Goal: Task Accomplishment & Management: Use online tool/utility

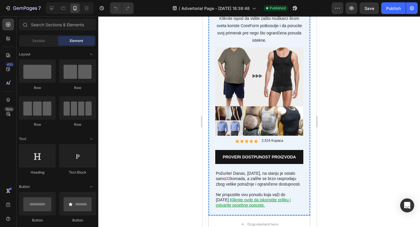
scroll to position [2321, 0]
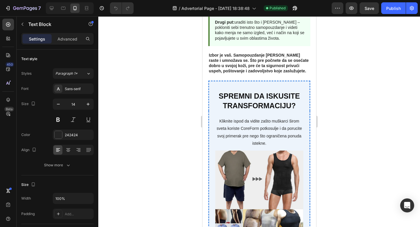
scroll to position [2420, 0]
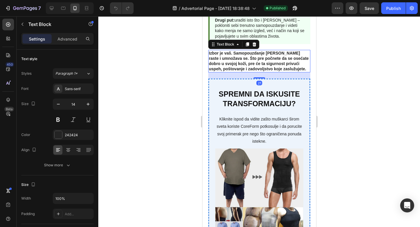
click at [229, 52] on strong "Izbor je vaš. Samopouzdanje je veština koja raste i umnožava se. Što pre počnet…" at bounding box center [258, 61] width 100 height 21
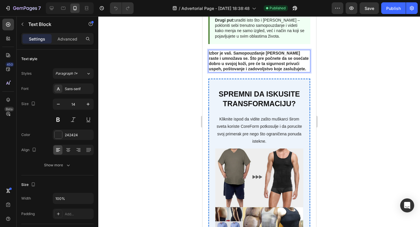
click at [229, 52] on strong "Izbor je vaš. Samopouzdanje je veština koja raste i umnožava se. Što pre počnet…" at bounding box center [258, 61] width 100 height 21
click at [252, 65] on strong "Izbor je na vama. Samopouzdanje je veština koja raste i umnožava se. Što pre po…" at bounding box center [258, 61] width 101 height 21
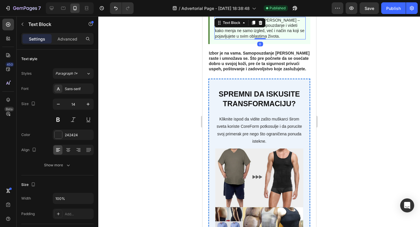
click at [264, 34] on p "Drugi put: uraditi isto što i [PERSON_NAME] – pokloniti sebi trenutno samopouzd…" at bounding box center [260, 27] width 90 height 21
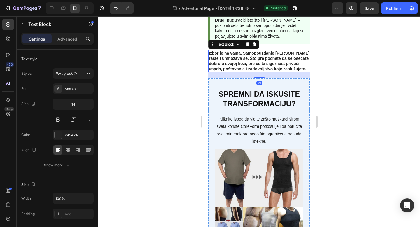
click at [251, 58] on strong "Izbor je na vama. Samopouzdanje je veština koja raste i umnožava se. Što pre po…" at bounding box center [258, 61] width 101 height 21
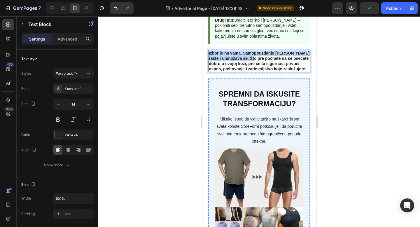
click at [250, 58] on strong "Izbor je na vama. Samopouzdanje je veština koja raste i umnožava se. Što pre po…" at bounding box center [258, 61] width 101 height 21
click at [250, 58] on strong "Što pre počnete da se osećate dobro u svojoj koži, pre će ta sigurnost privući …" at bounding box center [256, 63] width 97 height 15
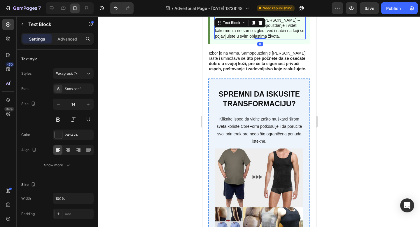
click at [260, 30] on p "Drugi put: uraditi isto što i [PERSON_NAME] – pokloniti sebi trenutno samopouzd…" at bounding box center [260, 27] width 90 height 21
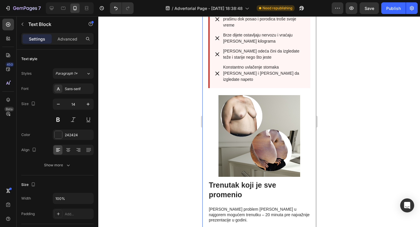
scroll to position [0, 0]
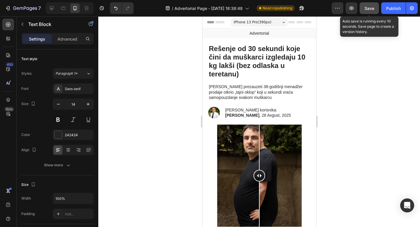
click at [367, 9] on span "Save" at bounding box center [369, 8] width 10 height 5
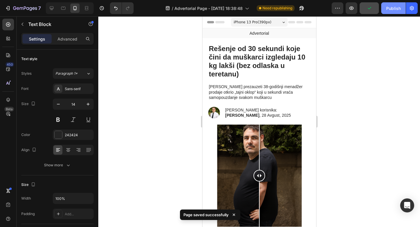
click at [389, 9] on div "Publish" at bounding box center [393, 8] width 15 height 6
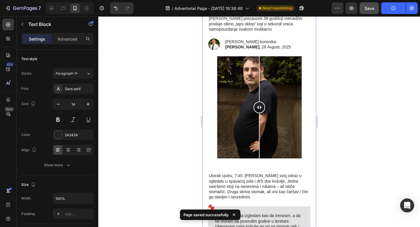
scroll to position [71, 0]
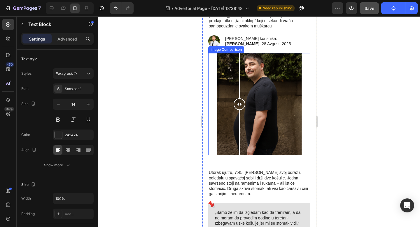
drag, startPoint x: 259, startPoint y: 102, endPoint x: 239, endPoint y: 92, distance: 22.9
click at [239, 92] on div at bounding box center [239, 104] width 12 height 102
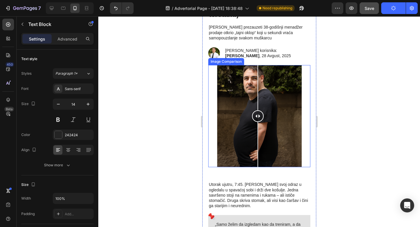
drag, startPoint x: 238, startPoint y: 103, endPoint x: 257, endPoint y: 103, distance: 19.0
click at [257, 103] on div at bounding box center [257, 87] width 1 height 45
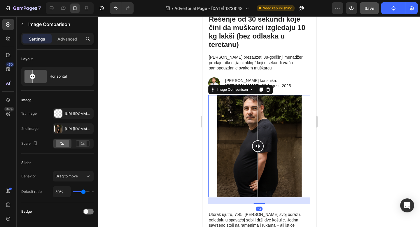
scroll to position [0, 0]
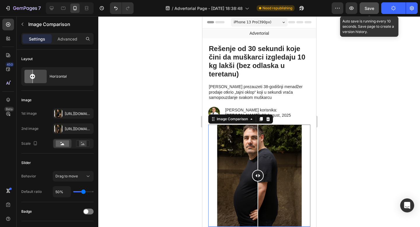
click at [366, 5] on div "Save" at bounding box center [369, 8] width 10 height 6
click at [366, 8] on icon "button" at bounding box center [369, 8] width 6 height 6
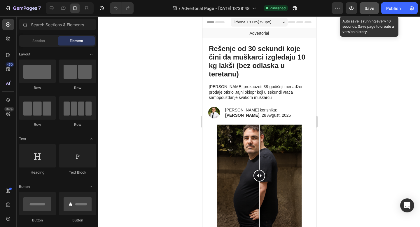
click at [370, 10] on span "Save" at bounding box center [369, 8] width 10 height 5
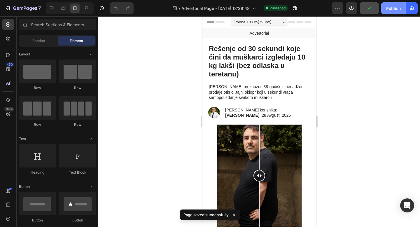
click at [385, 11] on button "Publish" at bounding box center [393, 8] width 24 height 12
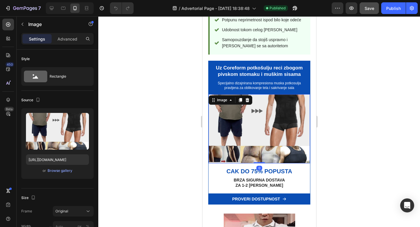
scroll to position [860, 0]
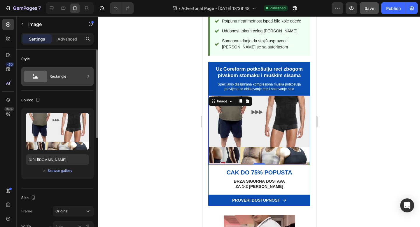
click at [77, 78] on div "Rectangle" at bounding box center [68, 76] width 36 height 13
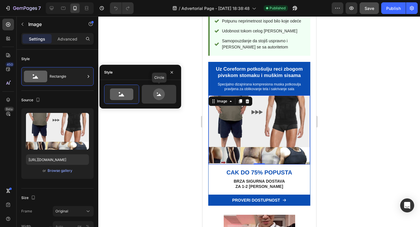
click at [149, 94] on icon at bounding box center [158, 94] width 27 height 12
type input "80"
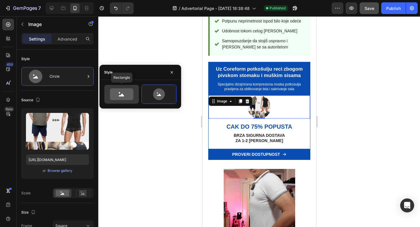
click at [117, 96] on icon at bounding box center [121, 94] width 23 height 12
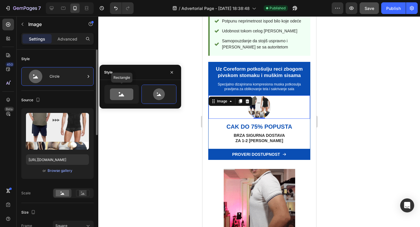
type input "100"
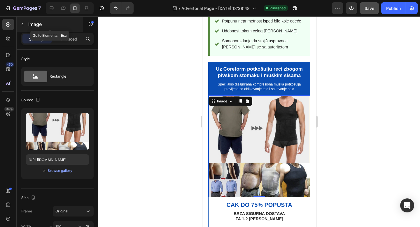
click at [22, 23] on icon "button" at bounding box center [22, 24] width 5 height 5
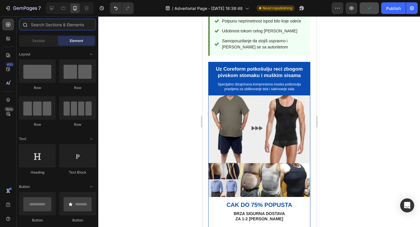
click at [48, 29] on input "text" at bounding box center [57, 25] width 77 height 12
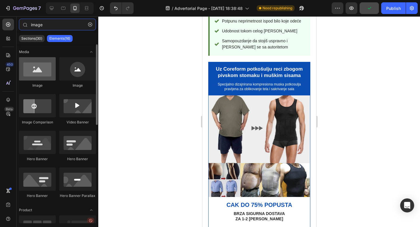
type input "image"
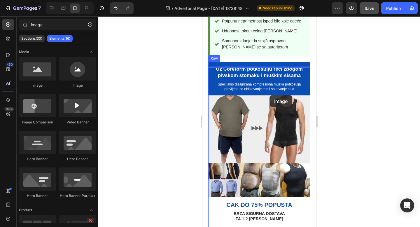
drag, startPoint x: 241, startPoint y: 92, endPoint x: 269, endPoint y: 96, distance: 28.6
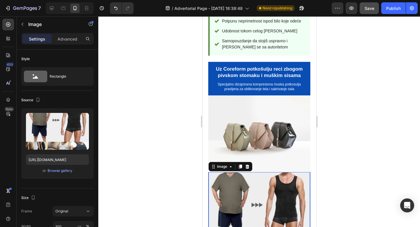
click at [264, 172] on img at bounding box center [258, 222] width 101 height 101
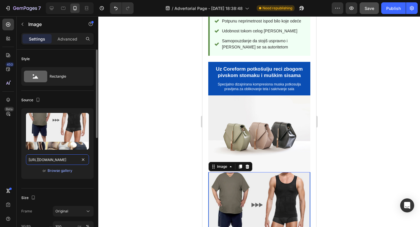
click at [62, 160] on input "[URL][DOMAIN_NAME]" at bounding box center [57, 159] width 63 height 10
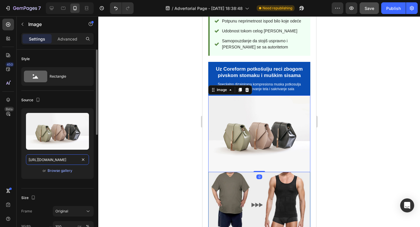
click at [61, 159] on input "[URL][DOMAIN_NAME]" at bounding box center [57, 159] width 63 height 10
paste input "0868/7245/7463/files/Bezkoriscenja_c5f02b91-39eb-4559-9f50-72613df89b41.png?v=1…"
type input "[URL][DOMAIN_NAME]"
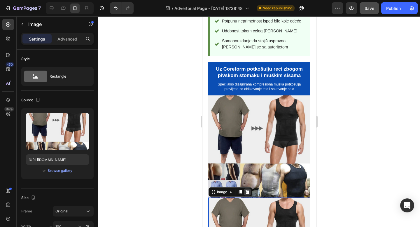
click at [246, 190] on icon at bounding box center [247, 192] width 4 height 4
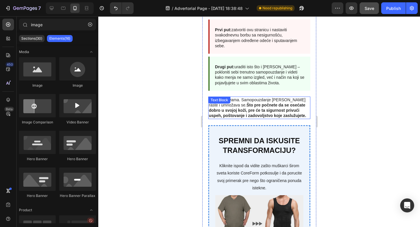
scroll to position [2401, 0]
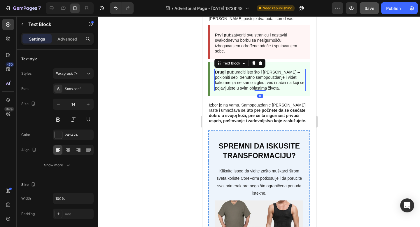
click at [260, 74] on p "Drugi put: uraditi isto što i [PERSON_NAME] – pokloniti sebi trenutno samopouzd…" at bounding box center [260, 79] width 90 height 21
click at [256, 72] on p "Drugi put: uraditi isto što i [PERSON_NAME] – pokloniti sebi trenutno samopouzd…" at bounding box center [260, 79] width 90 height 21
click at [256, 73] on p "Drugi put: uraditi isto što i [PERSON_NAME] – pokloniti sebi trenutno samopouzd…" at bounding box center [260, 79] width 90 height 21
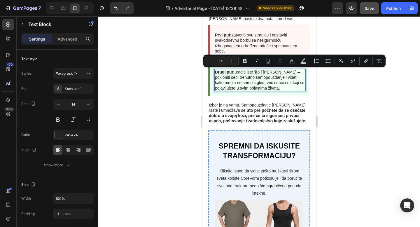
copy p "š"
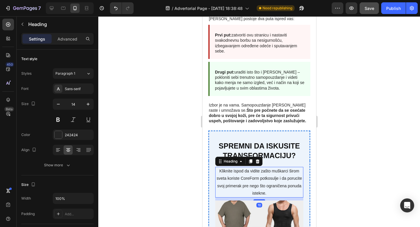
click at [258, 173] on h3 "Kliknite ispod da vidite zašto muškarci širom sveta koriste CoreForm potkosulje…" at bounding box center [259, 182] width 88 height 31
click at [270, 179] on p "Kliknite ispod da vidite zašto muškarci širom sveta koriste CoreForm potkosulje…" at bounding box center [258, 181] width 87 height 29
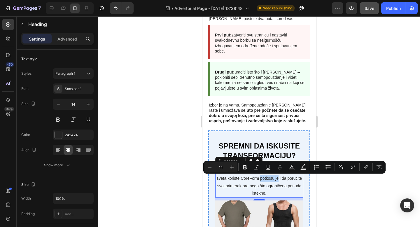
click at [272, 179] on p "Kliknite ispod da vidite zašto muškarci širom sveta koriste CoreForm potkosulje…" at bounding box center [258, 181] width 87 height 29
click at [270, 179] on p "Kliknite ispod da vidite zašto muškarci širom sveta koriste CoreForm potkosulje…" at bounding box center [258, 181] width 87 height 29
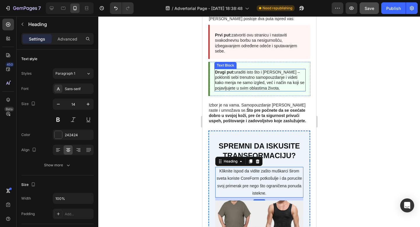
scroll to position [2397, 0]
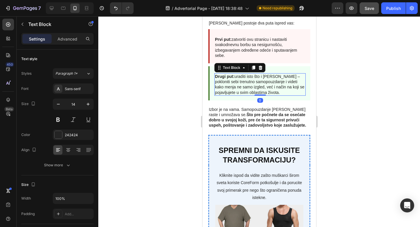
click at [250, 87] on p "Drugi put: uraditi isto što i [PERSON_NAME] – pokloniti sebi trenutno samopouzd…" at bounding box center [260, 84] width 90 height 21
click at [253, 88] on p "Drugi put: uraditi isto što i [PERSON_NAME] – pokloniti sebi trenutno samopouzd…" at bounding box center [260, 84] width 90 height 21
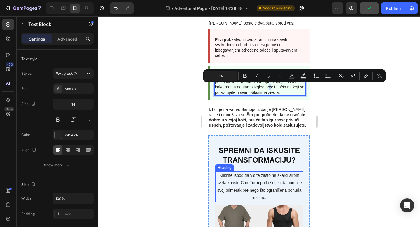
click at [291, 183] on p "Kliknite ispod da vidite zašto muškarci širom sveta koriste CoreForm potkošulje…" at bounding box center [258, 186] width 87 height 29
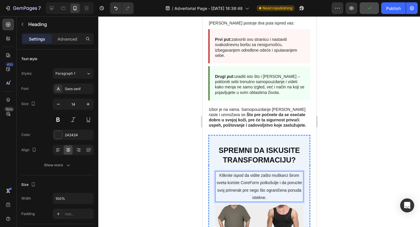
click at [297, 184] on p "Kliknite ispod da vidite zašto muškarci širom sveta koriste CoreForm potkošulje…" at bounding box center [258, 186] width 87 height 29
click at [296, 184] on p "Kliknite ispod da vidite zašto muškarci širom sveta koriste CoreForm potkošulje…" at bounding box center [258, 186] width 87 height 29
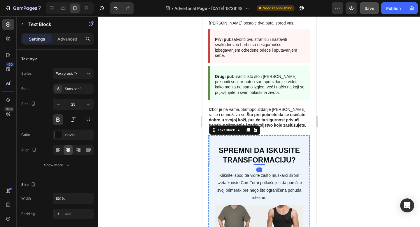
click at [284, 152] on p "Spremni da iskusite transformaciju?" at bounding box center [258, 154] width 99 height 19
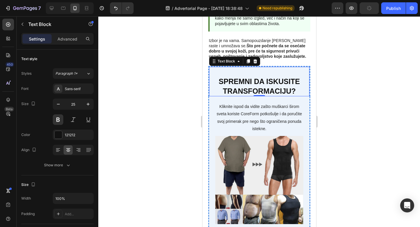
scroll to position [2465, 0]
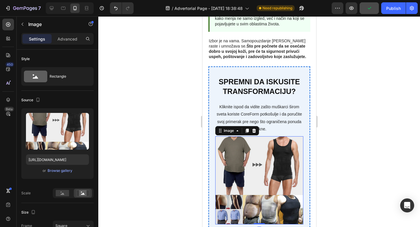
click at [284, 152] on img at bounding box center [259, 180] width 88 height 88
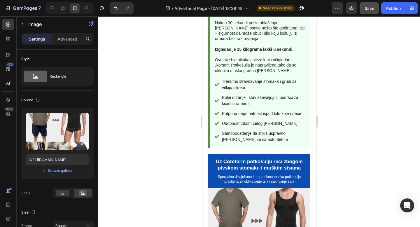
scroll to position [191, 0]
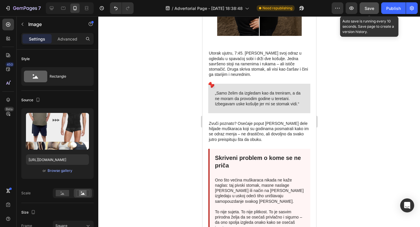
click at [368, 6] on span "Save" at bounding box center [369, 8] width 10 height 5
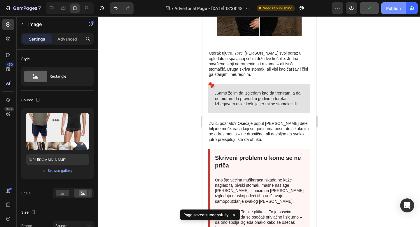
click at [394, 7] on div "Publish" at bounding box center [393, 8] width 15 height 6
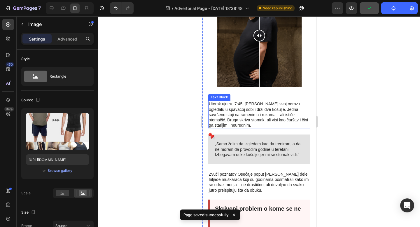
scroll to position [0, 0]
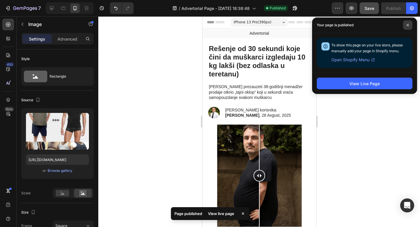
click at [410, 26] on span at bounding box center [407, 24] width 9 height 9
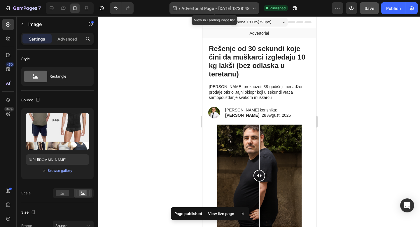
click at [192, 12] on div "/ Advertorial Page - [DATE] 18:38:48" at bounding box center [213, 8] width 89 height 12
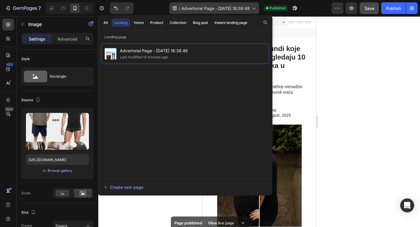
click at [192, 12] on div "/ Advertorial Page - [DATE] 18:38:48" at bounding box center [213, 8] width 89 height 12
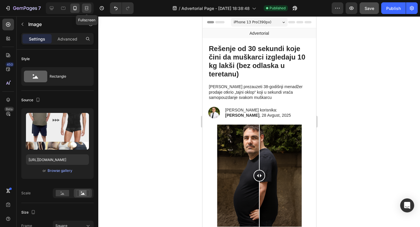
drag, startPoint x: 86, startPoint y: 10, endPoint x: 116, endPoint y: 8, distance: 30.7
click at [86, 10] on icon at bounding box center [87, 8] width 6 height 6
type input "500"
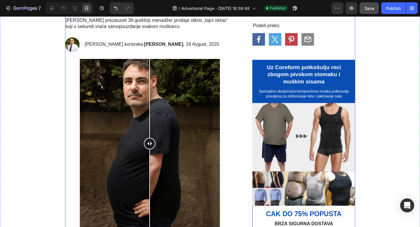
scroll to position [81, 0]
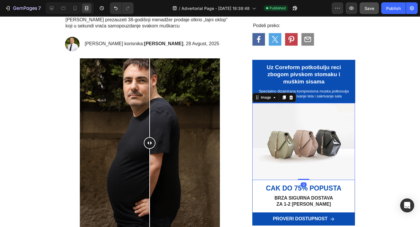
click at [311, 147] on img at bounding box center [303, 141] width 103 height 77
click at [50, 10] on icon at bounding box center [52, 8] width 6 height 6
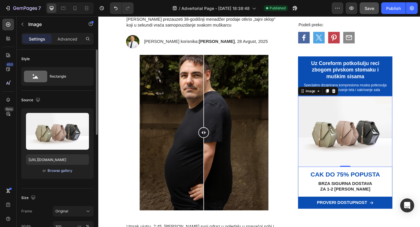
click at [59, 172] on div "Browse gallery" at bounding box center [60, 170] width 25 height 5
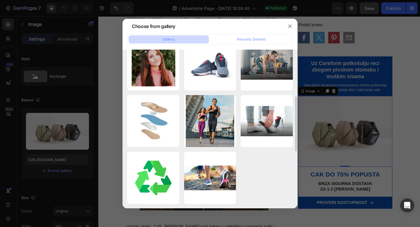
scroll to position [300, 0]
click at [289, 24] on icon "button" at bounding box center [289, 26] width 5 height 5
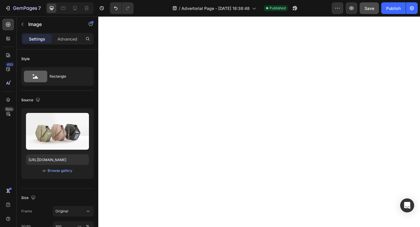
scroll to position [1817, 0]
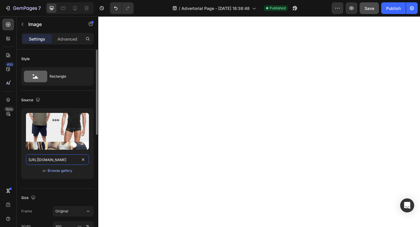
click at [66, 161] on input "[URL][DOMAIN_NAME]" at bounding box center [57, 159] width 63 height 10
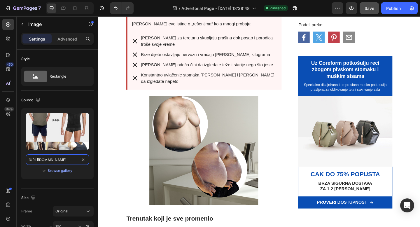
scroll to position [0, 0]
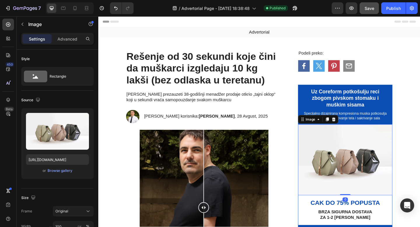
click at [378, 179] on img at bounding box center [366, 172] width 103 height 77
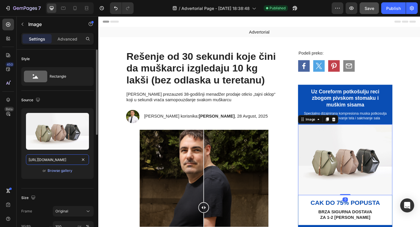
click at [61, 159] on input "[URL][DOMAIN_NAME]" at bounding box center [57, 159] width 63 height 10
paste input "0868/7245/7463/files/Bezkoriscenja_c5f02b91-39eb-4559-9f50-72613df89b41.png?v=1…"
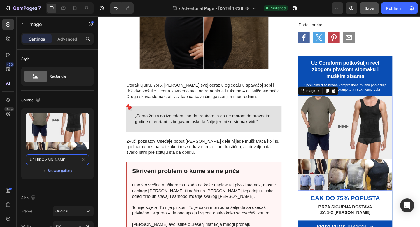
scroll to position [239, 0]
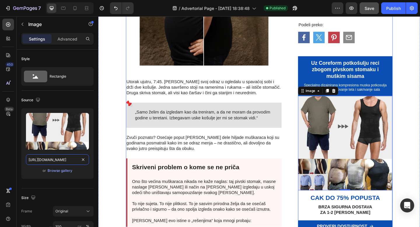
type input "[URL][DOMAIN_NAME]"
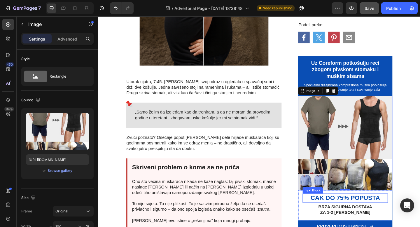
click at [336, 212] on p "Cak do 75% popusta" at bounding box center [367, 214] width 92 height 9
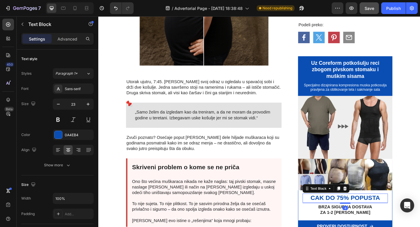
click at [333, 214] on p "Cak do 75% popusta" at bounding box center [367, 214] width 92 height 9
click at [331, 215] on p "Cak do 75% popusta" at bounding box center [367, 214] width 92 height 9
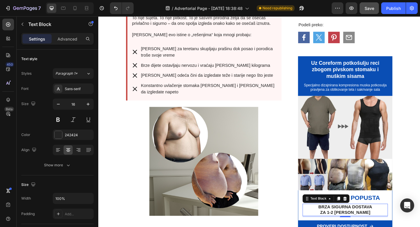
scroll to position [462, 0]
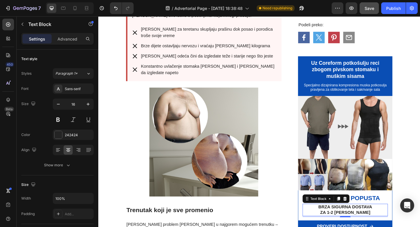
click at [353, 224] on p "brza sigurna dostava" at bounding box center [367, 224] width 92 height 6
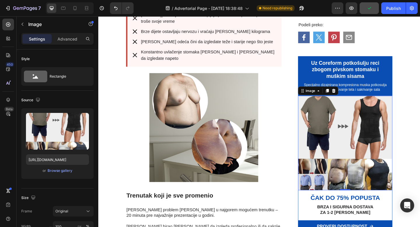
scroll to position [476, 0]
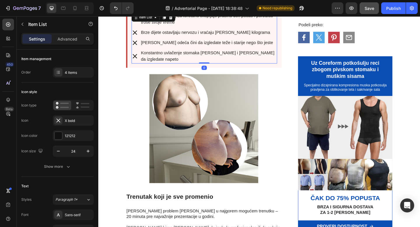
click at [221, 51] on div "[PERSON_NAME] za teretanu skupljaju prašinu dok posao i porodica troše svoje vr…" at bounding box center [213, 40] width 158 height 56
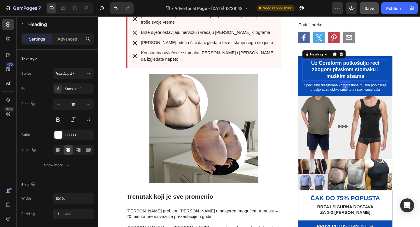
click at [377, 69] on h2 "Uz Coreform potkošulju reci zbogom pivskom stomaku i muškim sisama" at bounding box center [367, 74] width 94 height 23
click at [380, 68] on p "Uz Coreform potkošulju reci zbogom pivskom stomaku i muškim sisama" at bounding box center [367, 75] width 92 height 22
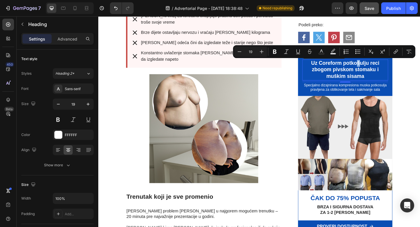
click at [382, 68] on p "Uz Coreform potkošulju reci zbogom pivskom stomaku i muškim sisama" at bounding box center [367, 75] width 92 height 22
copy p "š"
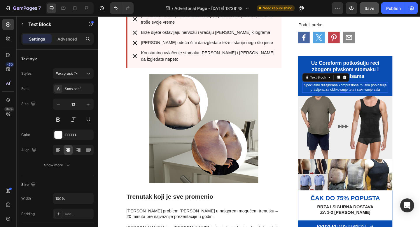
click at [404, 92] on p "Specijalno dizajnirana kompresiona muska potkosulja pravljena za oblikovanje te…" at bounding box center [367, 94] width 92 height 10
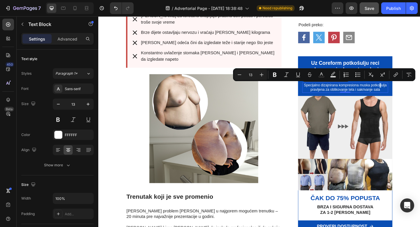
click at [405, 92] on p "Specijalno dizajnirana kompresiona muska potkosulja pravljena za oblikovanje te…" at bounding box center [367, 94] width 92 height 10
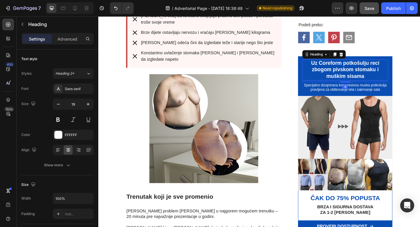
click at [387, 68] on p "Uz Coreform potkošulju reci zbogom pivskom stomaku i muškim sisama" at bounding box center [367, 75] width 92 height 22
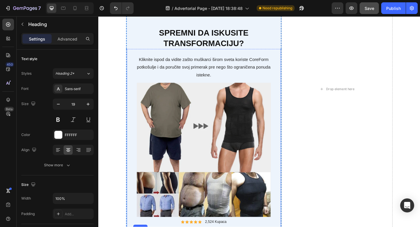
scroll to position [2539, 0]
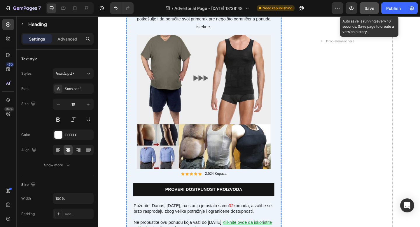
click at [367, 13] on button "Save" at bounding box center [368, 8] width 19 height 12
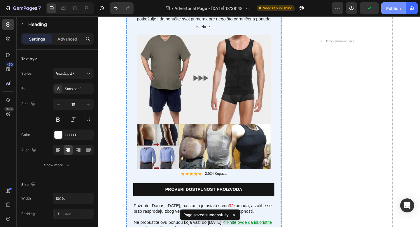
click at [389, 12] on button "Publish" at bounding box center [393, 8] width 24 height 12
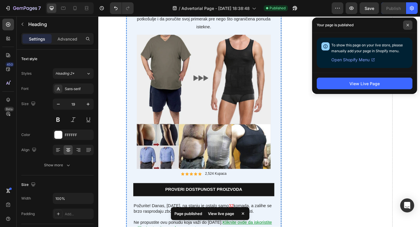
click at [410, 27] on span at bounding box center [407, 24] width 9 height 9
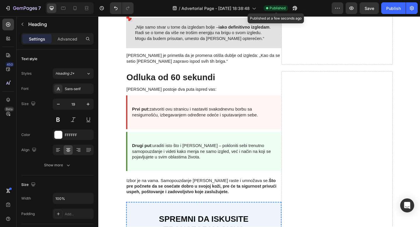
scroll to position [1894, 0]
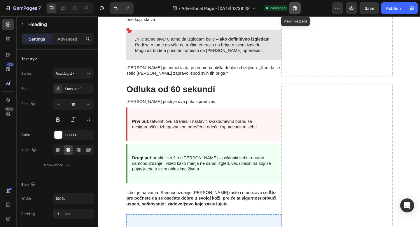
click at [295, 10] on icon "button" at bounding box center [295, 8] width 6 height 6
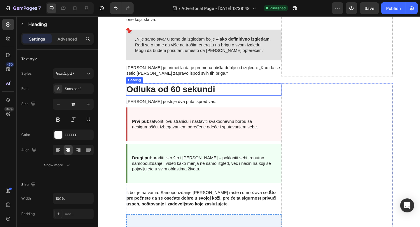
scroll to position [2475, 0]
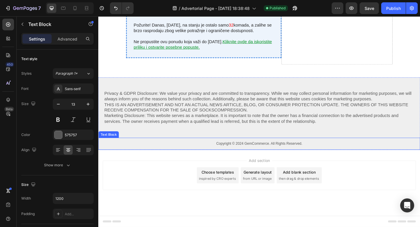
click at [264, 155] on p "Copyright © 2024 GemCommerce. All Rights Reserved." at bounding box center [273, 154] width 349 height 5
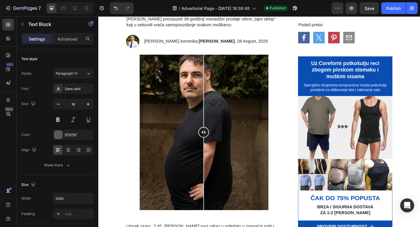
scroll to position [0, 0]
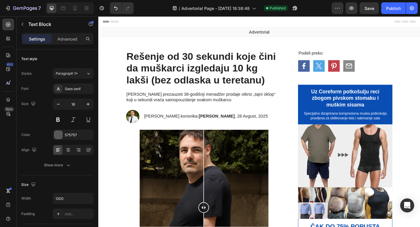
click at [134, 24] on div "Header" at bounding box center [273, 22] width 340 height 12
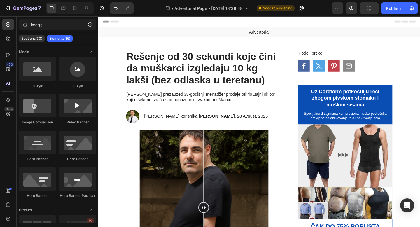
click at [114, 20] on span "Header" at bounding box center [115, 22] width 13 height 6
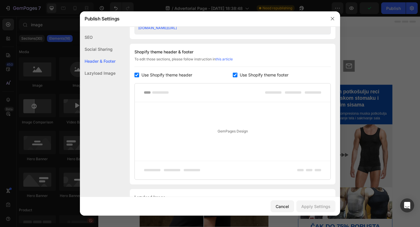
scroll to position [273, 0]
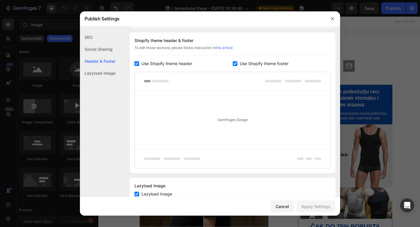
click at [138, 63] on input "checkbox" at bounding box center [136, 63] width 5 height 5
checkbox input "false"
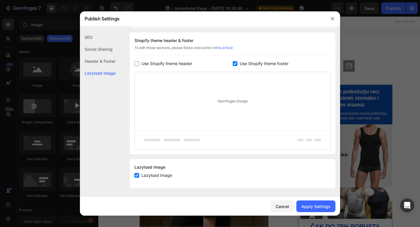
click at [262, 62] on span "Use Shopify theme footer" at bounding box center [264, 63] width 49 height 7
checkbox input "false"
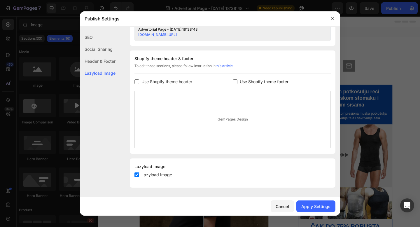
scroll to position [255, 0]
click at [318, 207] on div "Apply Settings" at bounding box center [315, 206] width 29 height 6
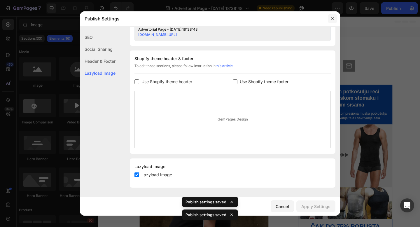
click at [332, 19] on icon "button" at bounding box center [332, 18] width 5 height 5
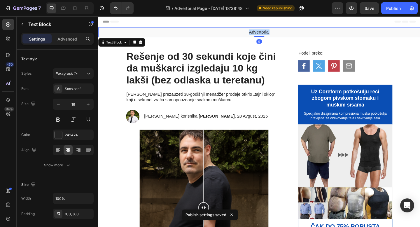
click at [268, 33] on p "Advertorial" at bounding box center [273, 34] width 349 height 6
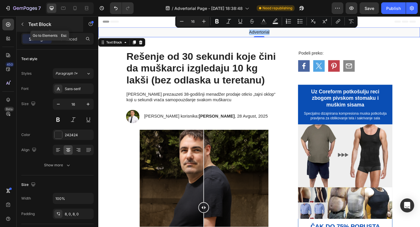
click at [23, 24] on icon "button" at bounding box center [22, 24] width 5 height 5
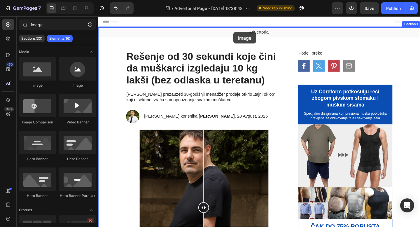
drag, startPoint x: 140, startPoint y: 96, endPoint x: 245, endPoint y: 34, distance: 122.1
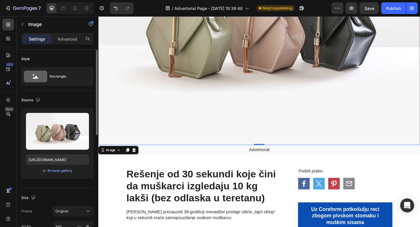
scroll to position [27, 0]
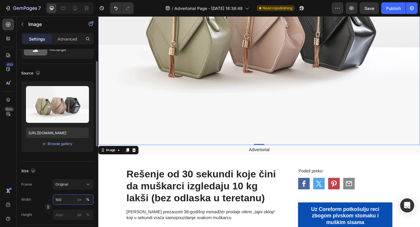
click at [61, 200] on input "100" at bounding box center [73, 199] width 41 height 10
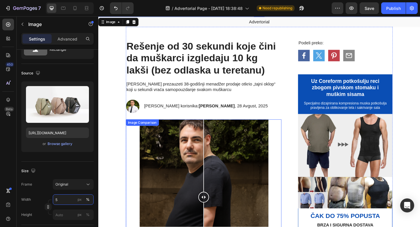
scroll to position [0, 0]
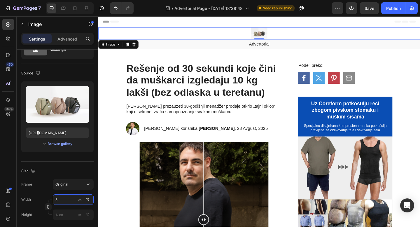
type input "5"
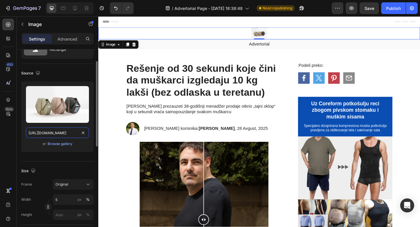
click at [57, 132] on input "[URL][DOMAIN_NAME]" at bounding box center [57, 132] width 63 height 10
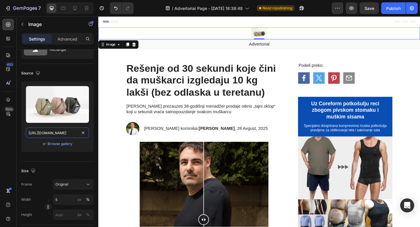
click at [57, 132] on input "[URL][DOMAIN_NAME]" at bounding box center [57, 132] width 63 height 10
paste input "0868/7245/7463/files/svet_popusta_02322cc6-cde4-4ec1-966a-e6d63fffb6d7.jpg?v=17…"
type input "[URL][DOMAIN_NAME]"
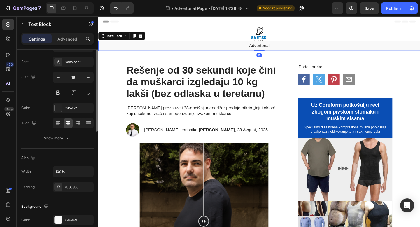
click at [279, 48] on p "Advertorial" at bounding box center [273, 48] width 349 height 6
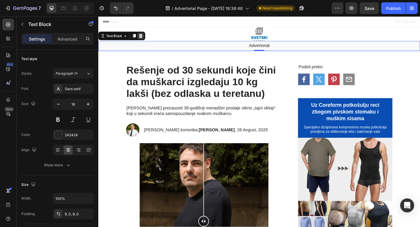
click at [146, 39] on icon at bounding box center [144, 37] width 5 height 5
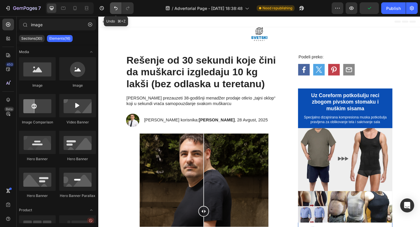
drag, startPoint x: 117, startPoint y: 8, endPoint x: 108, endPoint y: 6, distance: 8.9
click at [117, 8] on icon "Undo/Redo" at bounding box center [116, 8] width 6 height 6
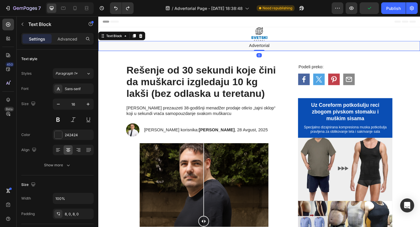
click at [244, 49] on p "Advertorial" at bounding box center [273, 48] width 349 height 6
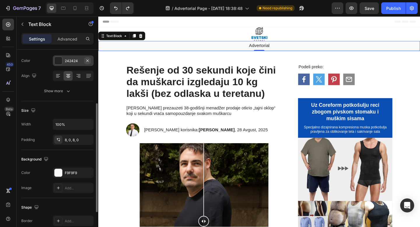
scroll to position [82, 0]
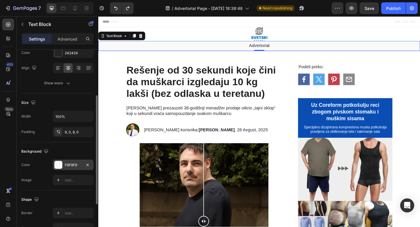
click at [76, 166] on div "F9F9F9" at bounding box center [73, 164] width 17 height 5
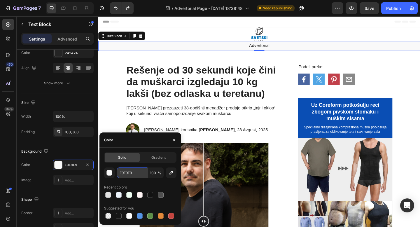
click at [127, 169] on input "F9F9F9" at bounding box center [132, 172] width 30 height 10
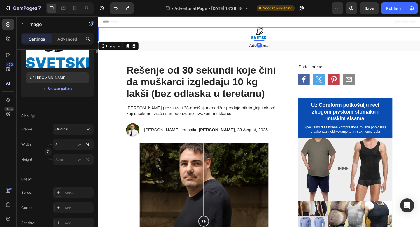
click at [217, 34] on div at bounding box center [273, 35] width 350 height 15
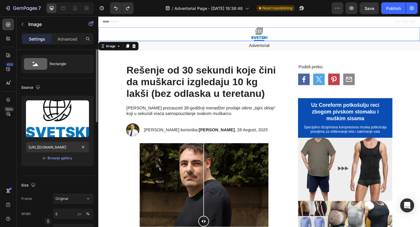
scroll to position [0, 0]
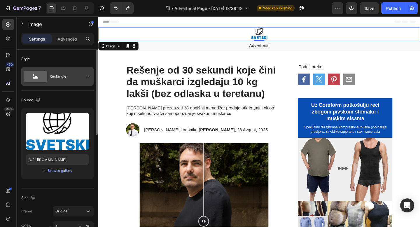
click at [60, 74] on div "Rectangle" at bounding box center [68, 76] width 36 height 13
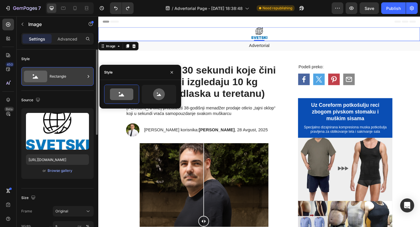
click at [67, 85] on div "Rectangle" at bounding box center [57, 76] width 72 height 19
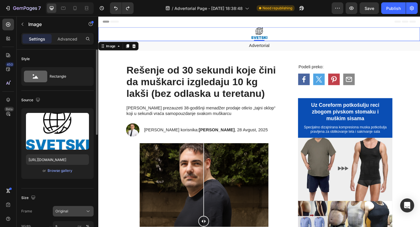
click at [71, 212] on div "Original" at bounding box center [69, 210] width 29 height 5
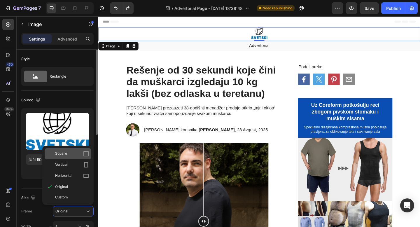
click at [80, 149] on div "Square" at bounding box center [68, 153] width 47 height 11
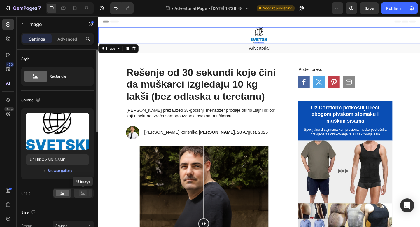
click at [80, 193] on rect at bounding box center [83, 193] width 8 height 6
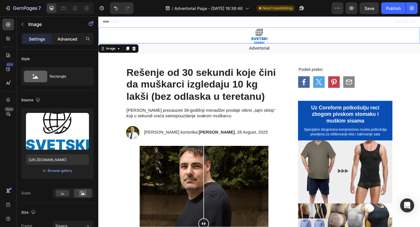
click at [64, 42] on div "Advanced" at bounding box center [67, 38] width 29 height 9
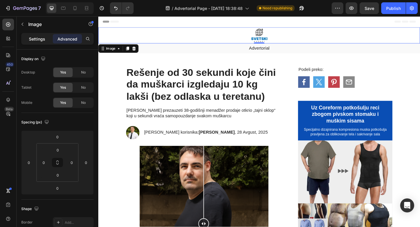
click at [39, 43] on div "Settings" at bounding box center [36, 38] width 29 height 9
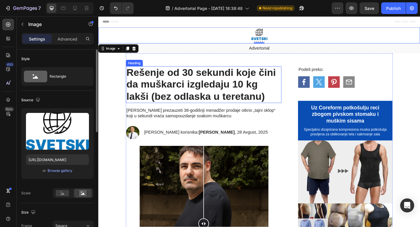
click at [193, 87] on h1 "Rešenje od 30 sekundi koje čini da muškarci izgledaju 10 kg lakši (bez odlaska …" at bounding box center [212, 91] width 169 height 40
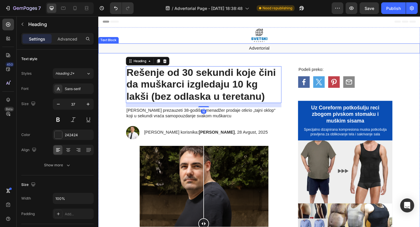
click at [233, 49] on p "Advertorial" at bounding box center [273, 51] width 349 height 6
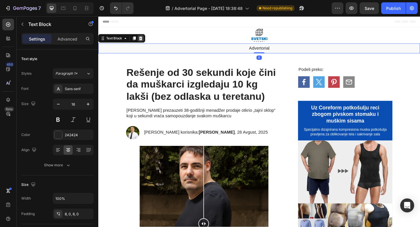
click at [145, 40] on icon at bounding box center [145, 40] width 4 height 4
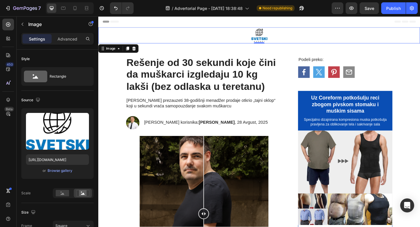
click at [277, 34] on img at bounding box center [272, 36] width 17 height 17
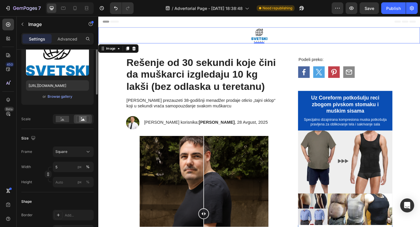
scroll to position [76, 0]
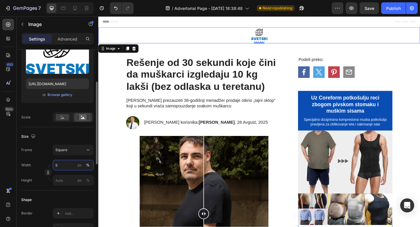
click at [64, 163] on input "5" at bounding box center [73, 165] width 41 height 10
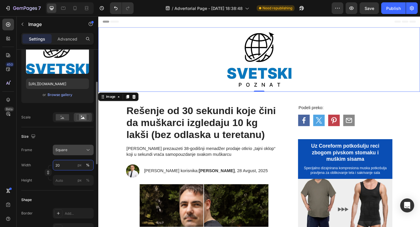
type input "2"
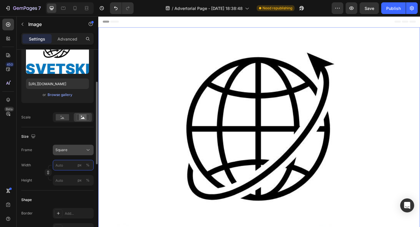
type input "1"
type input "10"
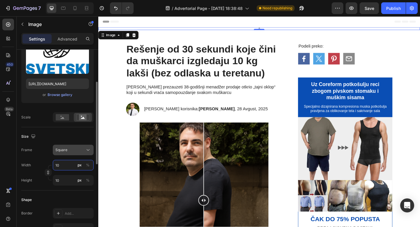
type input "100"
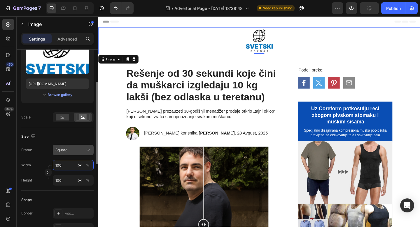
type input "1000"
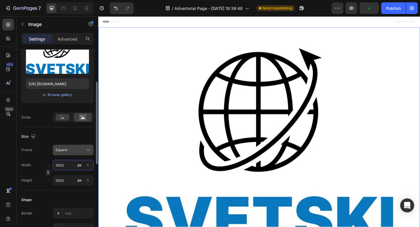
type input "100"
type input "10"
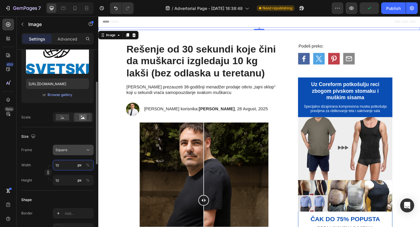
type input "1"
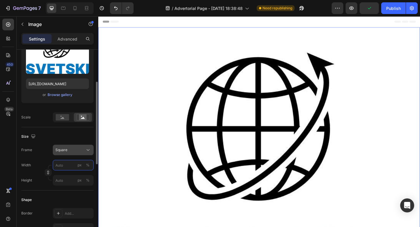
type input "2"
type input "20"
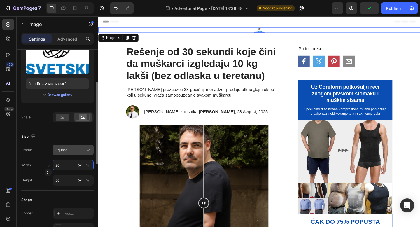
type input "200"
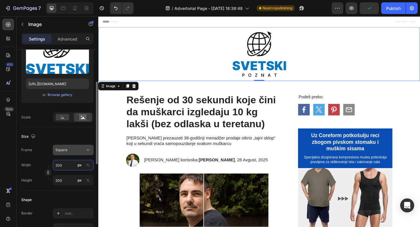
type input "20"
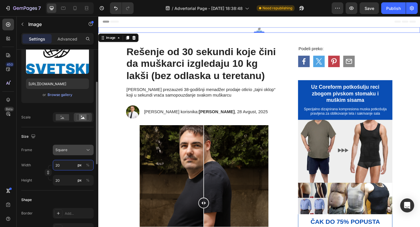
type input "2"
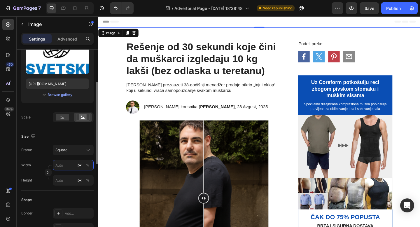
type input "2"
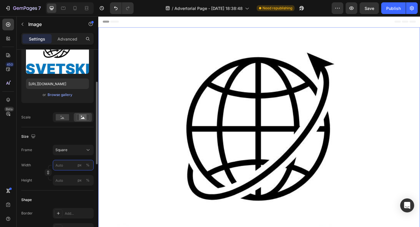
type input "5"
type input "50"
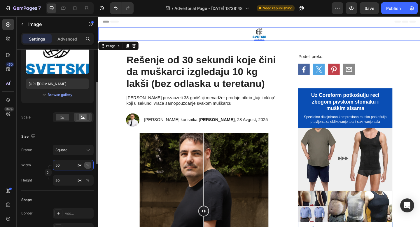
type input "50"
click at [87, 165] on div "%" at bounding box center [87, 164] width 3 height 5
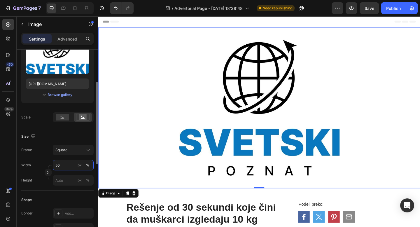
click at [65, 165] on input "50" at bounding box center [73, 165] width 41 height 10
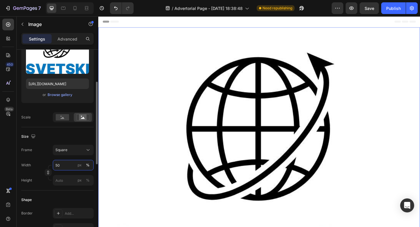
type input "5"
type input "1"
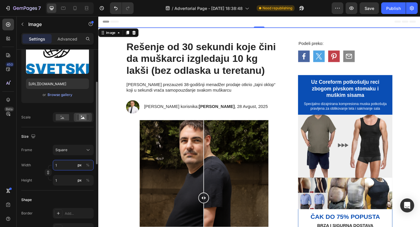
type input "10"
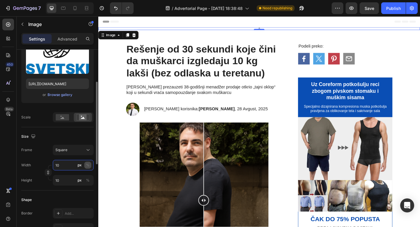
type input "10"
click at [88, 166] on div "%" at bounding box center [87, 164] width 3 height 5
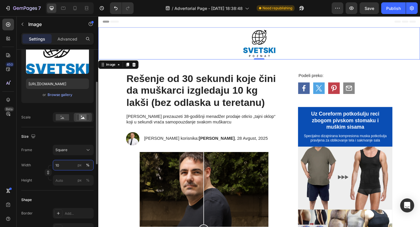
click at [64, 164] on input "10" at bounding box center [73, 165] width 41 height 10
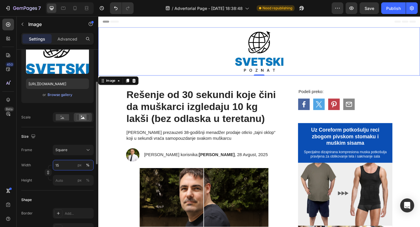
click at [57, 166] on input "15" at bounding box center [73, 165] width 41 height 10
type input "5"
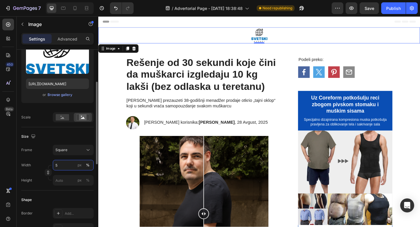
click at [65, 164] on input "5" at bounding box center [73, 165] width 41 height 10
type input "8"
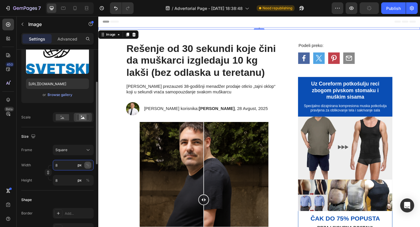
type input "8"
click at [88, 166] on div "%" at bounding box center [87, 164] width 3 height 5
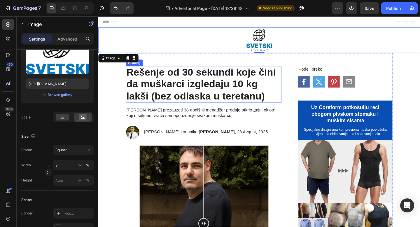
click at [202, 102] on h1 "Rešenje od 30 sekundi koje čini da muškarci izgledaju 10 kg lakši (bez odlaska …" at bounding box center [212, 90] width 169 height 40
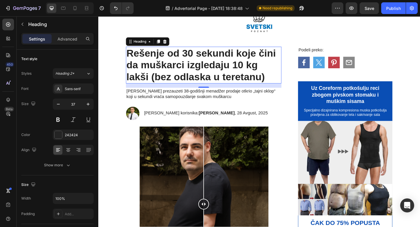
scroll to position [0, 0]
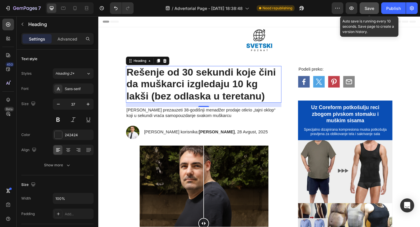
click at [378, 12] on button "Save" at bounding box center [368, 8] width 19 height 12
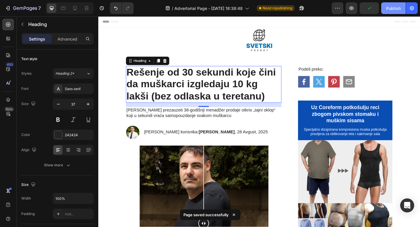
click at [392, 12] on button "Publish" at bounding box center [393, 8] width 24 height 12
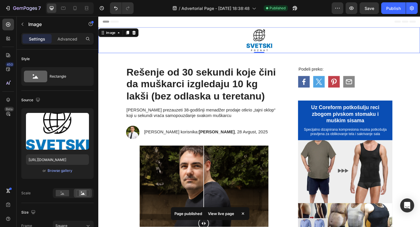
click at [115, 44] on div at bounding box center [273, 42] width 350 height 28
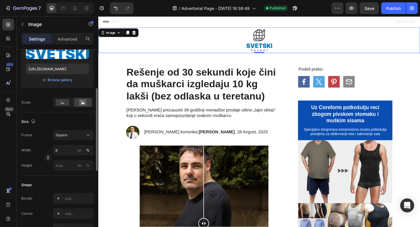
scroll to position [94, 0]
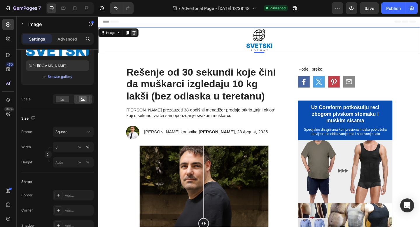
click at [138, 36] on icon at bounding box center [137, 34] width 4 height 4
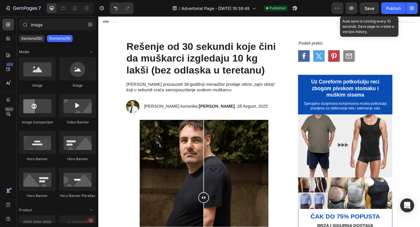
click at [372, 11] on div "Save" at bounding box center [369, 8] width 10 height 6
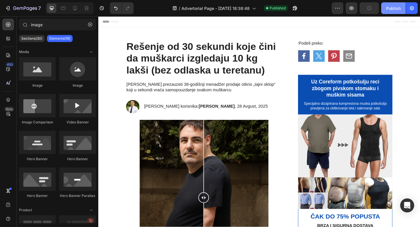
click at [390, 9] on div "Publish" at bounding box center [393, 8] width 15 height 6
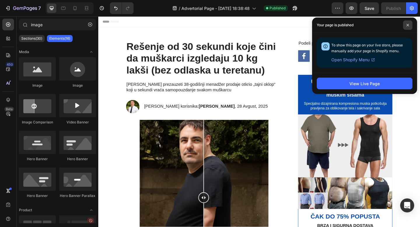
click at [408, 27] on span at bounding box center [407, 24] width 9 height 9
